Goal: Information Seeking & Learning: Compare options

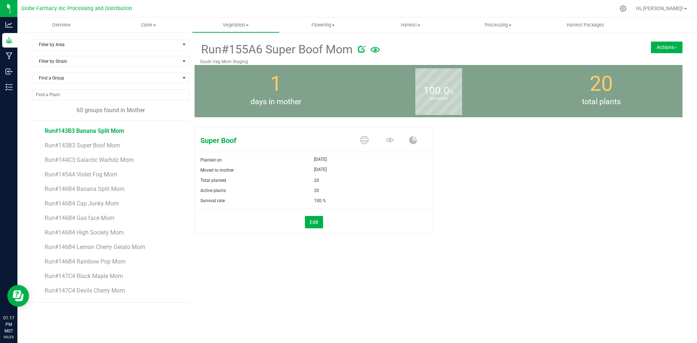
click at [117, 134] on span "Run#143B3 Banana Split Mom" at bounding box center [84, 130] width 79 height 7
click at [115, 159] on span "Run#144C3 Galactic Warhdz Mom" at bounding box center [89, 159] width 89 height 7
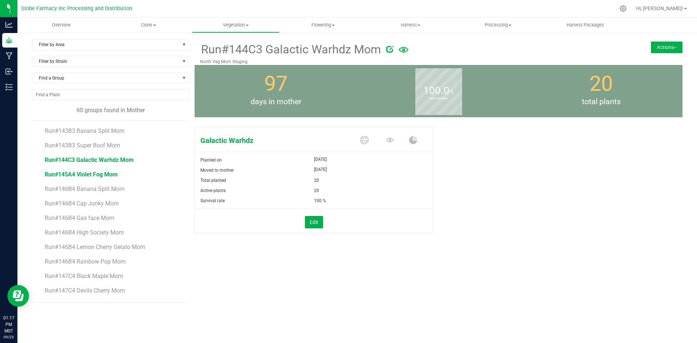
click at [79, 174] on span "Run#145A4 Violet Fog Mom" at bounding box center [81, 174] width 73 height 7
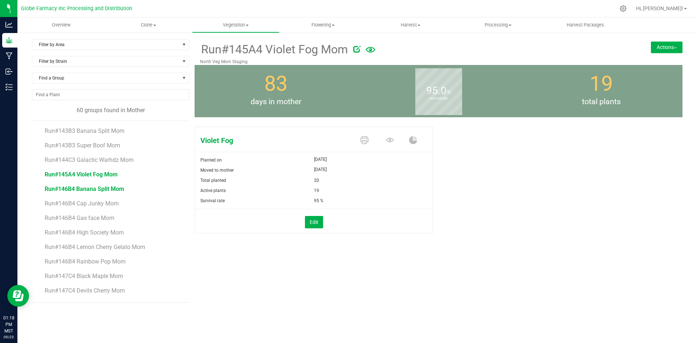
click at [83, 190] on span "Run#146B4 Banana Split Mom" at bounding box center [84, 188] width 79 height 7
click at [97, 203] on span "Run#146B4 Cap Junky Mom" at bounding box center [82, 203] width 74 height 7
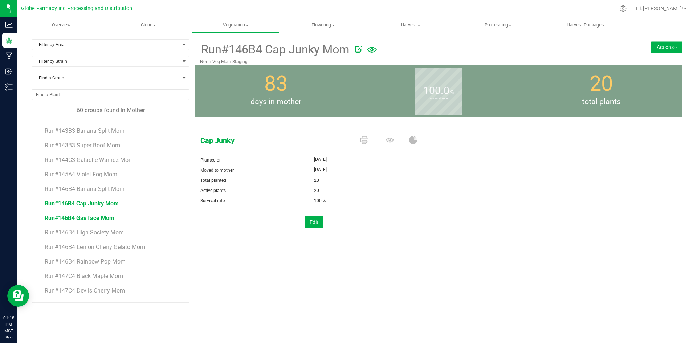
click at [68, 217] on span "Run#146B4 Gas face Mom" at bounding box center [80, 218] width 70 height 7
click at [75, 231] on span "Run#146B4 High Society Mom" at bounding box center [84, 232] width 79 height 7
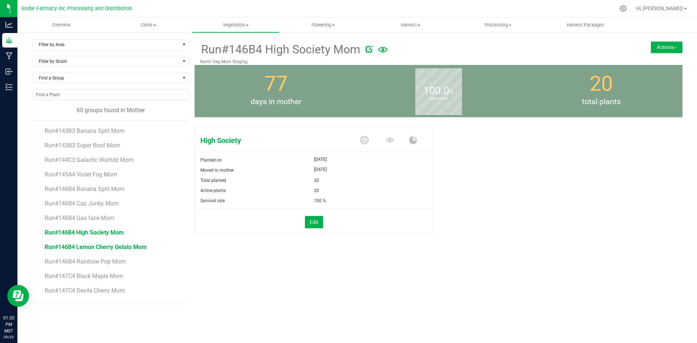
click at [123, 246] on span "Run#146B4 Lemon Cherry Gelato Mom" at bounding box center [96, 247] width 102 height 7
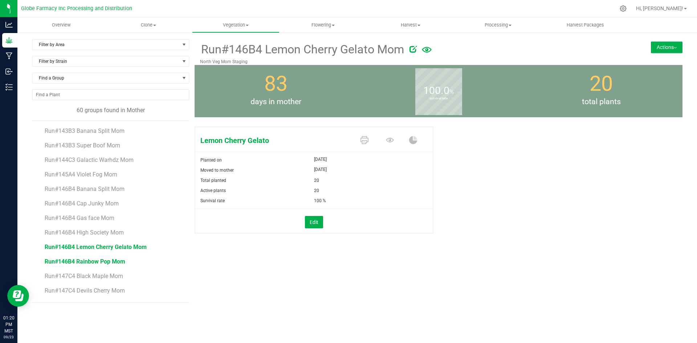
click at [109, 263] on span "Run#146B4 Rainbow Pop Mom" at bounding box center [85, 261] width 81 height 7
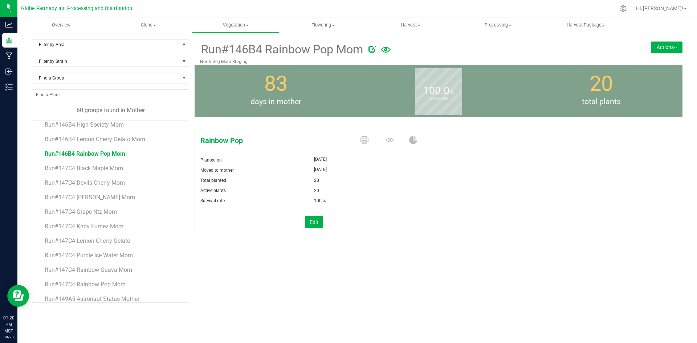
scroll to position [111, 0]
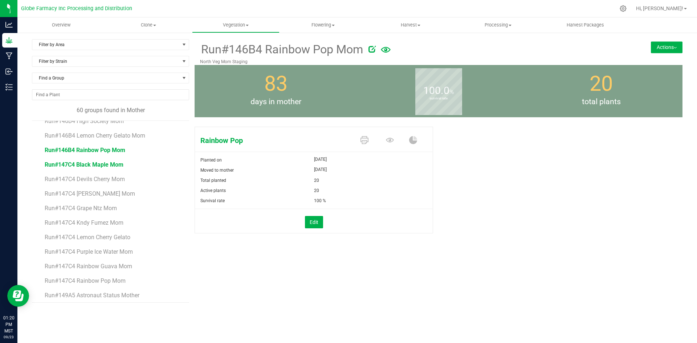
click at [85, 166] on span "Run#147C4 Black Maple Mom" at bounding box center [84, 164] width 79 height 7
click at [116, 176] on span "Run#147C4 Devils Cherry Mom" at bounding box center [85, 179] width 81 height 7
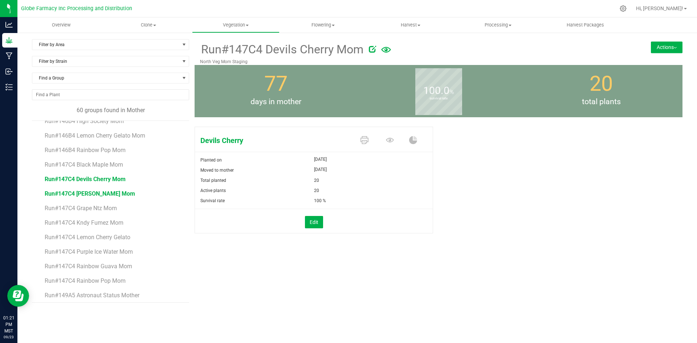
click at [108, 196] on span "Run#147C4 [PERSON_NAME] Mom" at bounding box center [90, 193] width 90 height 7
click at [109, 210] on span "Run#147C4 Grape Ntz Mom" at bounding box center [81, 208] width 73 height 7
drag, startPoint x: 114, startPoint y: 227, endPoint x: 114, endPoint y: 223, distance: 4.4
click at [114, 227] on li "Run#147C4 Kndy Fumez Mom" at bounding box center [114, 220] width 139 height 15
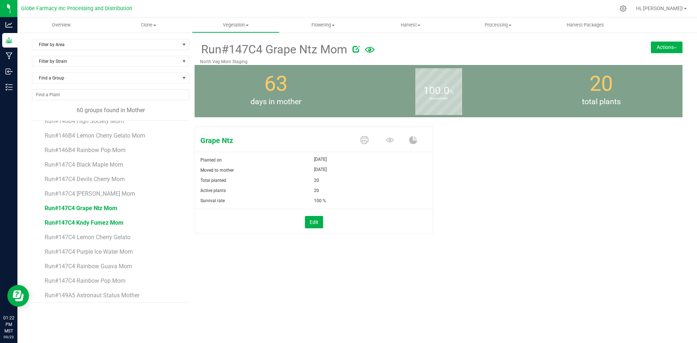
click at [114, 223] on span "Run#147C4 Kndy Fumez Mom" at bounding box center [84, 222] width 79 height 7
click at [73, 237] on span "Run#147C4 Lemon Cherry Gelato" at bounding box center [88, 237] width 87 height 7
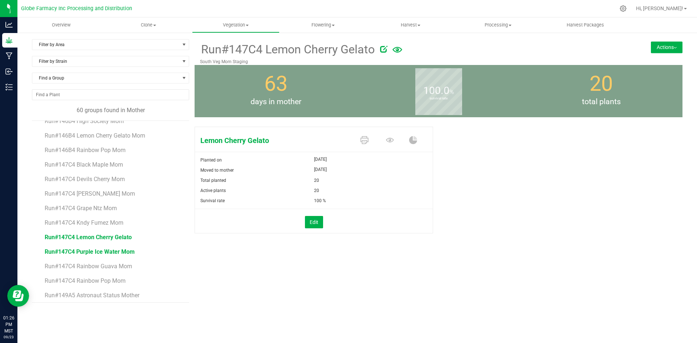
click at [110, 253] on span "Run#147C4 Purple Ice Water Mom" at bounding box center [90, 251] width 90 height 7
click at [111, 266] on span "Run#147C4 Rainbow Guava Mom" at bounding box center [88, 266] width 87 height 7
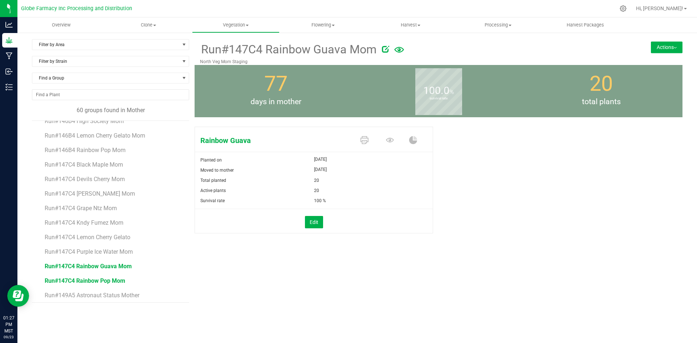
click at [113, 281] on span "Run#147C4 Rainbow Pop Mom" at bounding box center [85, 280] width 81 height 7
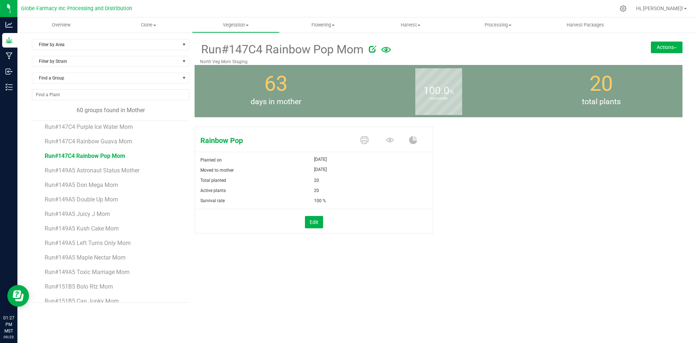
scroll to position [238, 0]
click at [112, 168] on span "Run#149A5 Astronaut Status Mother" at bounding box center [93, 168] width 96 height 7
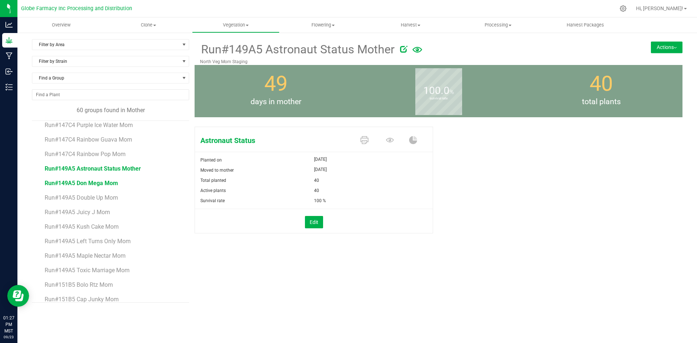
click at [95, 184] on span "Run#149A5 Don Mega Mom" at bounding box center [81, 183] width 73 height 7
click at [103, 201] on li "Run#149A5 Double Up Mom" at bounding box center [114, 195] width 139 height 15
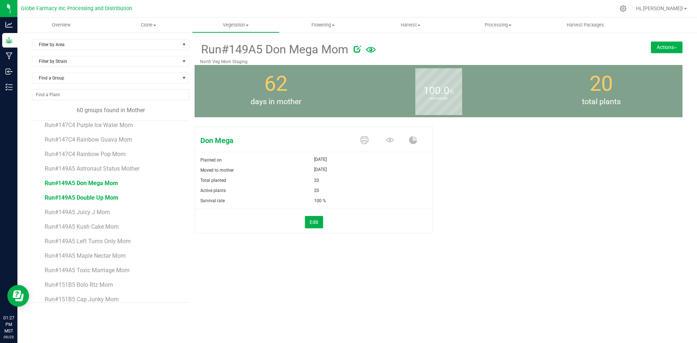
click at [103, 199] on span "Run#149A5 Double Up Mom" at bounding box center [82, 197] width 74 height 7
click at [89, 214] on span "Run#149A5 Juicy J Mom" at bounding box center [77, 212] width 65 height 7
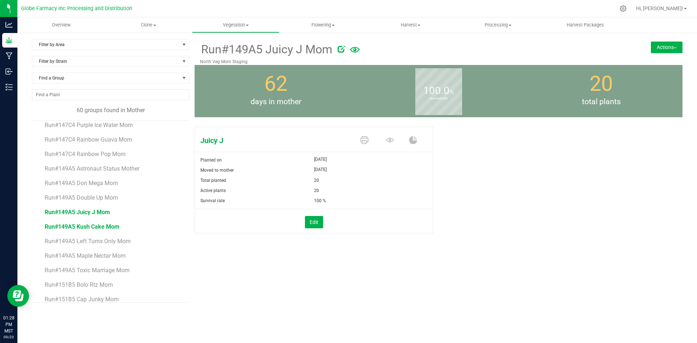
click at [63, 229] on span "Run#149A5 Kush Cake Mom" at bounding box center [82, 226] width 75 height 7
click at [70, 241] on span "Run#149A5 Left Turns Only Mom" at bounding box center [88, 241] width 87 height 7
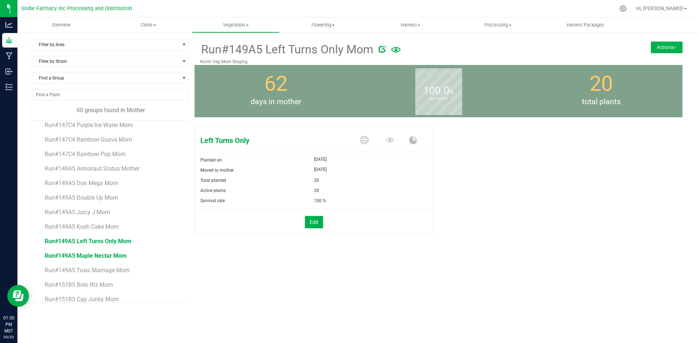
click at [116, 256] on span "Run#149A5 Maple Nectar Mom" at bounding box center [86, 255] width 82 height 7
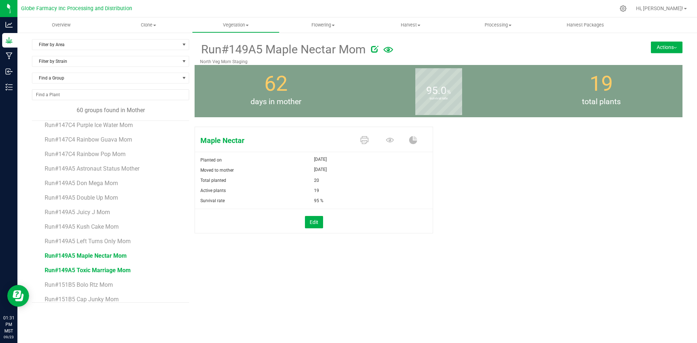
click at [112, 271] on span "Run#149A5 Toxic Marriage Mom" at bounding box center [88, 270] width 86 height 7
click at [103, 281] on li "Run#151B5 Bolo Rtz Mom" at bounding box center [114, 282] width 139 height 15
click at [102, 283] on span "Run#151B5 Bolo Rtz Mom" at bounding box center [79, 284] width 68 height 7
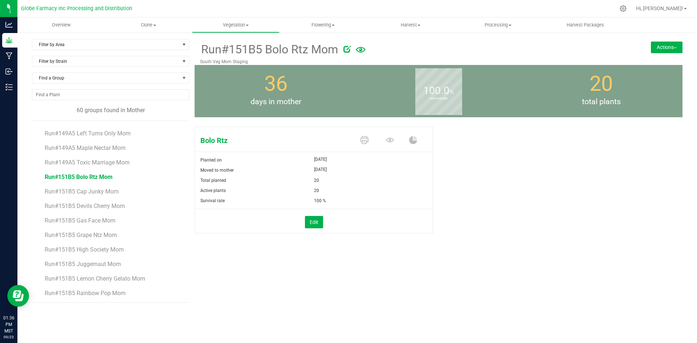
scroll to position [372, 0]
click at [95, 165] on span "Run#151B5 Cap Junky Mom" at bounding box center [82, 165] width 74 height 7
click at [95, 180] on span "Run#151B5 Devils Cherry Mom" at bounding box center [85, 179] width 81 height 7
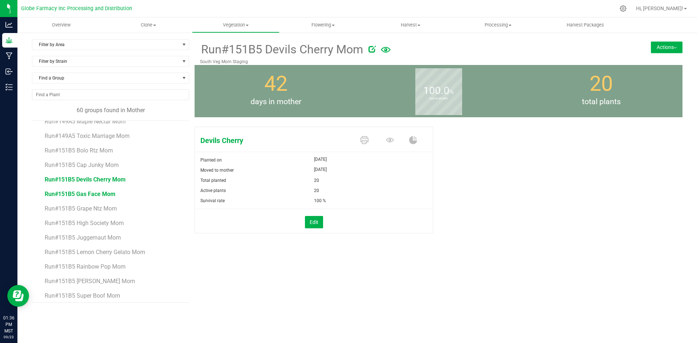
click at [56, 192] on span "Run#151B5 Gas Face Mom" at bounding box center [80, 194] width 71 height 7
click at [103, 211] on span "Run#151B5 Grape Ntz Mom" at bounding box center [81, 208] width 73 height 7
click at [116, 224] on span "Run#151B5 High Society Mom" at bounding box center [84, 223] width 79 height 7
click at [120, 237] on span "Run#151B5 Juggernaut Mom" at bounding box center [83, 237] width 77 height 7
click at [111, 250] on span "Run#151B5 Lemon Cherry Gelato Mom" at bounding box center [96, 252] width 102 height 7
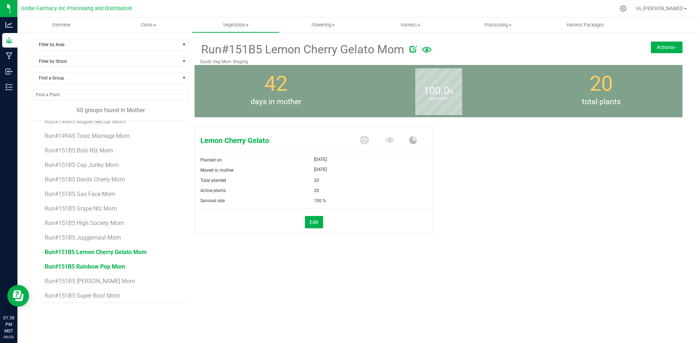
click at [114, 266] on span "Run#151B5 Rainbow Pop Mom" at bounding box center [85, 266] width 81 height 7
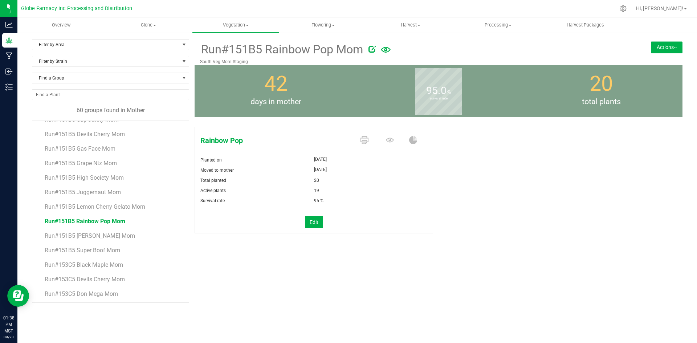
scroll to position [469, 0]
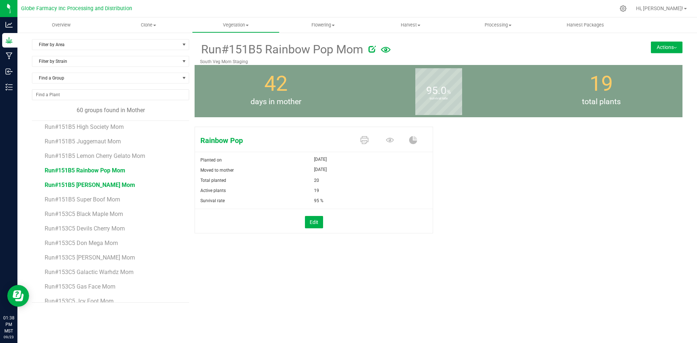
click at [102, 185] on span "Run#151B5 [PERSON_NAME] Mom" at bounding box center [90, 185] width 90 height 7
click at [99, 196] on span "Run#151B5 Super Boof Mom" at bounding box center [83, 199] width 76 height 7
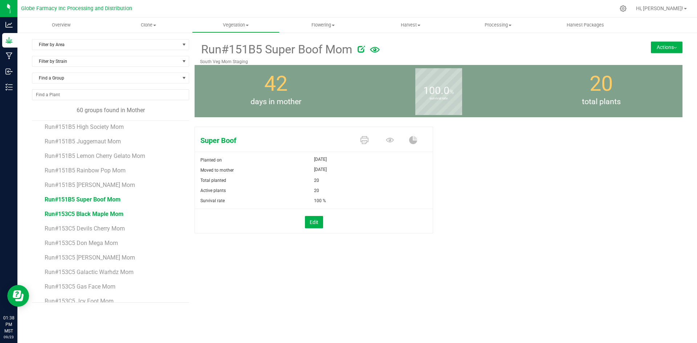
click at [93, 213] on span "Run#153C5 Black Maple Mom" at bounding box center [84, 214] width 79 height 7
click at [123, 229] on span "Run#153C5 Devils Cherry Mom" at bounding box center [85, 228] width 81 height 7
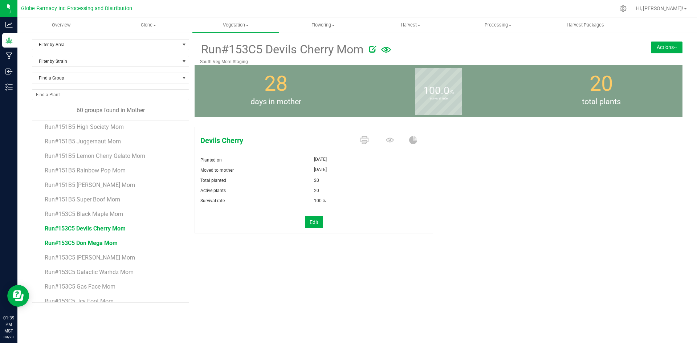
click at [111, 244] on span "Run#153C5 Don Mega Mom" at bounding box center [81, 243] width 73 height 7
click at [81, 258] on span "Run#153C5 [PERSON_NAME] Mom" at bounding box center [90, 257] width 90 height 7
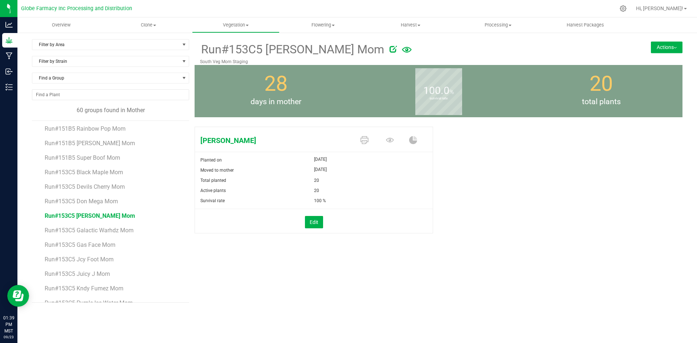
scroll to position [512, 0]
click at [72, 228] on span "Run#153C5 Galactic Warhdz Mom" at bounding box center [89, 228] width 89 height 7
click at [107, 245] on span "Run#153C5 Gas Face Mom" at bounding box center [80, 243] width 71 height 7
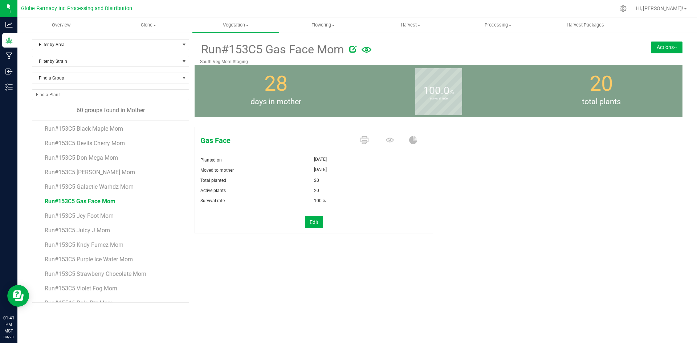
scroll to position [559, 0]
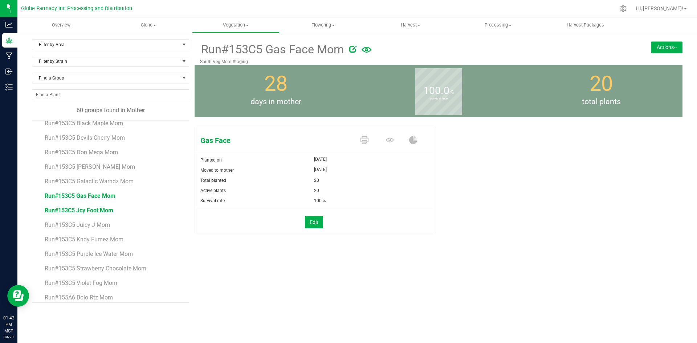
click at [94, 213] on span "Run#153C5 Jcy Foot Mom" at bounding box center [79, 210] width 69 height 7
click at [92, 227] on span "Run#153C5 Juicy J Mom" at bounding box center [77, 224] width 65 height 7
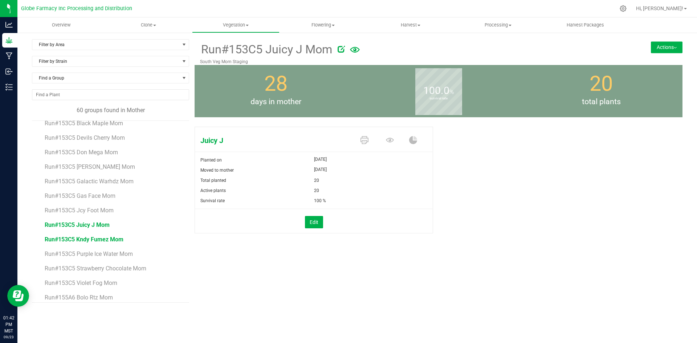
click at [93, 241] on span "Run#153C5 Kndy Fumez Mom" at bounding box center [84, 239] width 79 height 7
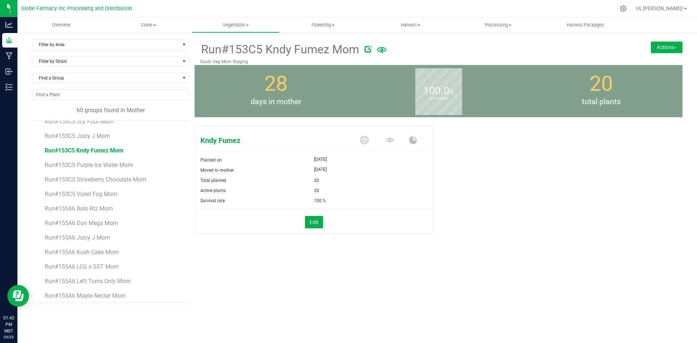
scroll to position [652, 0]
click at [106, 163] on span "Run#153C5 Purple Ice Water Mom" at bounding box center [90, 161] width 90 height 7
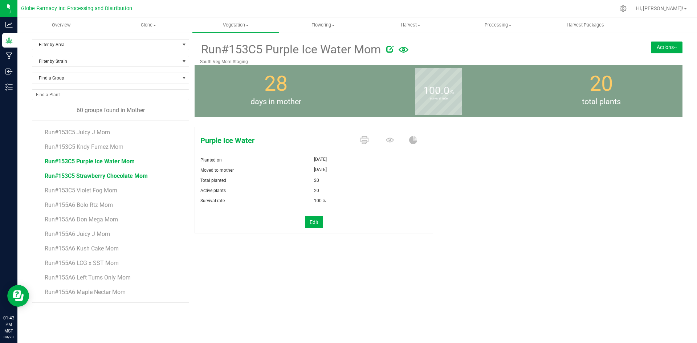
click at [76, 174] on span "Run#153C5 Strawberry Chocolate Mom" at bounding box center [96, 175] width 103 height 7
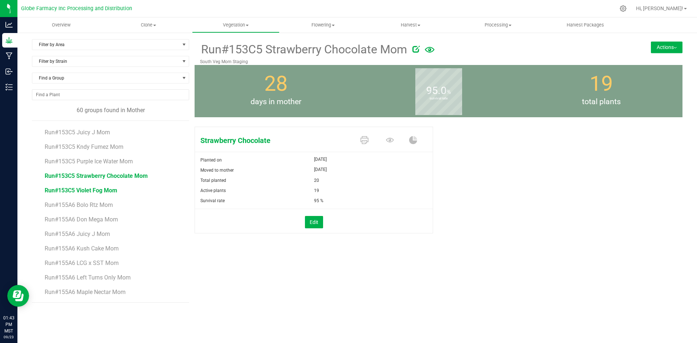
click at [90, 190] on span "Run#153C5 Violet Fog Mom" at bounding box center [81, 190] width 73 height 7
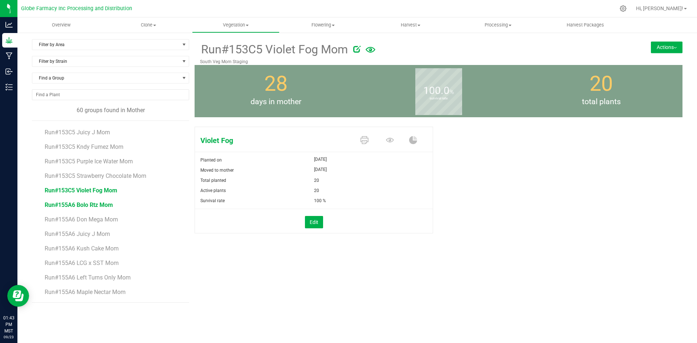
click at [91, 207] on span "Run#155A6 Bolo Rtz Mom" at bounding box center [79, 204] width 68 height 7
click at [65, 217] on span "Run#155A6 Don Mega Mom" at bounding box center [81, 219] width 73 height 7
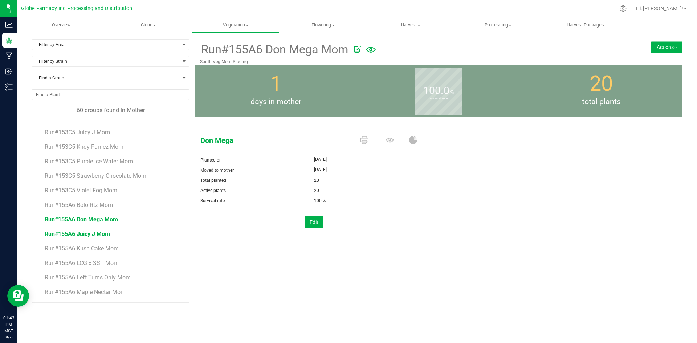
click at [73, 234] on span "Run#155A6 Juicy J Mom" at bounding box center [77, 234] width 65 height 7
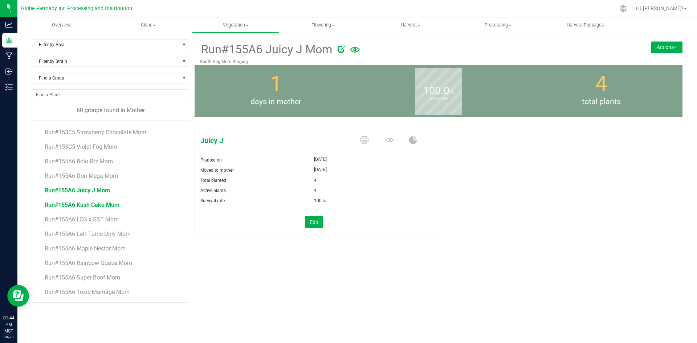
click at [70, 205] on span "Run#155A6 Kush Cake Mom" at bounding box center [82, 204] width 75 height 7
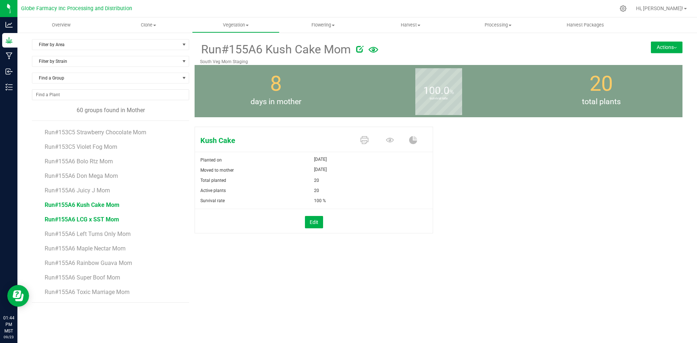
click at [102, 220] on span "Run#155A6 LCG x SST Mom" at bounding box center [82, 219] width 74 height 7
click at [455, 343] on div "Overview Clone Create plants Cloning groups Cloning plants Apply to plants Vege…" at bounding box center [357, 180] width 680 height 326
click at [117, 237] on span "Run#155A6 Left Turns Only Mom" at bounding box center [88, 234] width 87 height 7
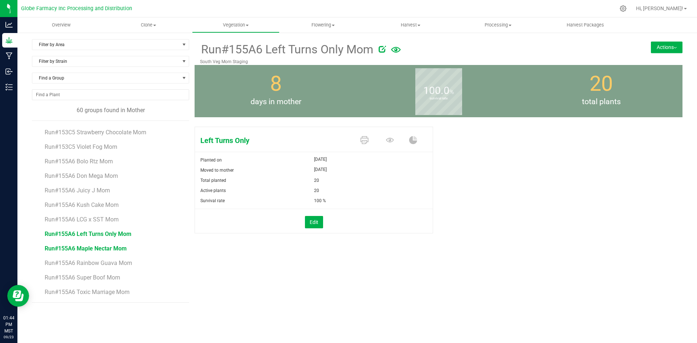
click at [117, 249] on span "Run#155A6 Maple Nectar Mom" at bounding box center [86, 248] width 82 height 7
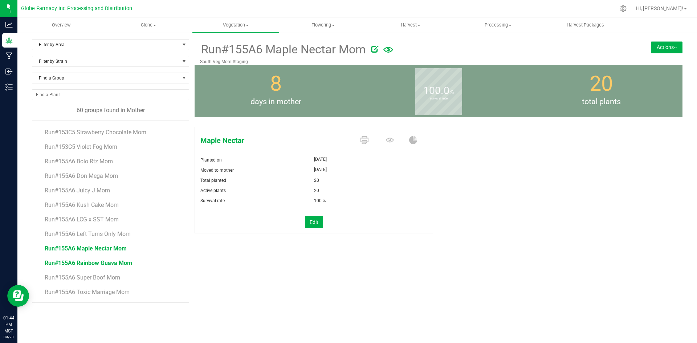
click at [68, 263] on span "Run#155A6 Rainbow Guava Mom" at bounding box center [88, 263] width 87 height 7
click at [109, 277] on span "Run#155A6 Super Boof Mom" at bounding box center [83, 277] width 76 height 7
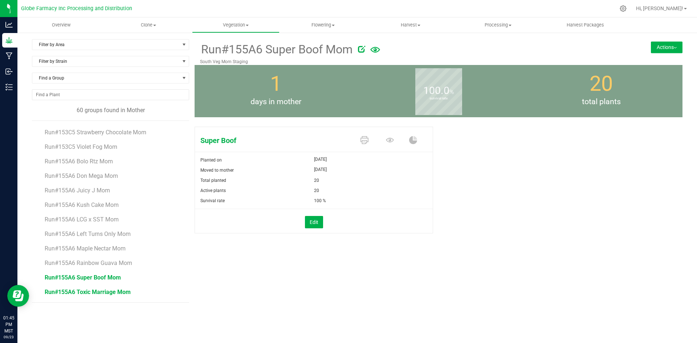
click at [117, 291] on span "Run#155A6 Toxic Marriage Mom" at bounding box center [88, 292] width 86 height 7
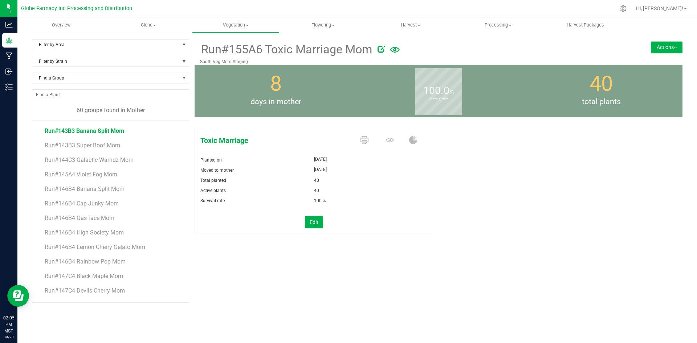
click at [87, 133] on span "Run#143B3 Banana Split Mom" at bounding box center [84, 130] width 79 height 7
